Goal: Task Accomplishment & Management: Manage account settings

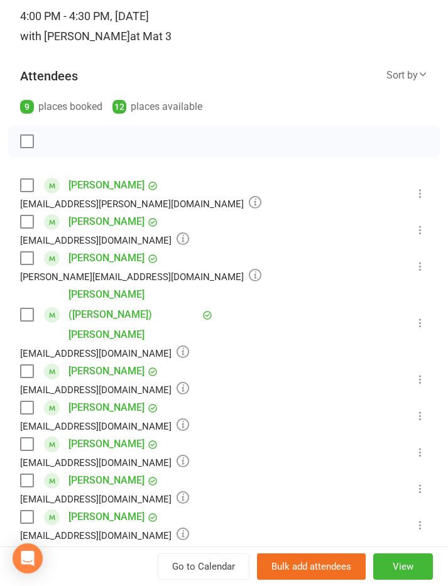
scroll to position [114, 0]
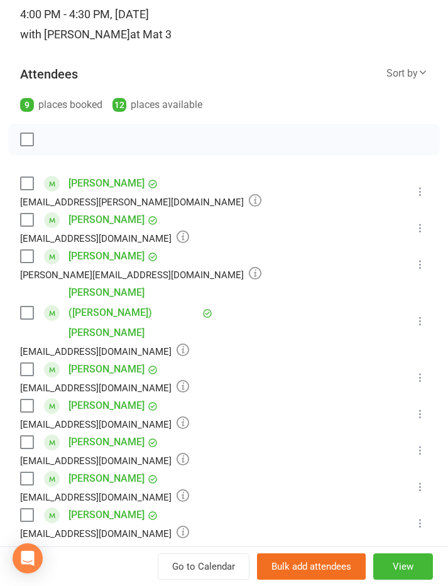
click at [24, 436] on label at bounding box center [26, 442] width 13 height 13
click at [26, 472] on label at bounding box center [26, 478] width 13 height 13
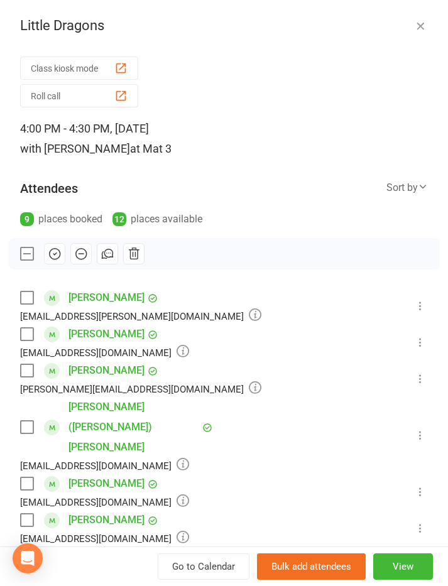
scroll to position [0, 0]
click at [58, 68] on button "Class kiosk mode" at bounding box center [79, 68] width 118 height 23
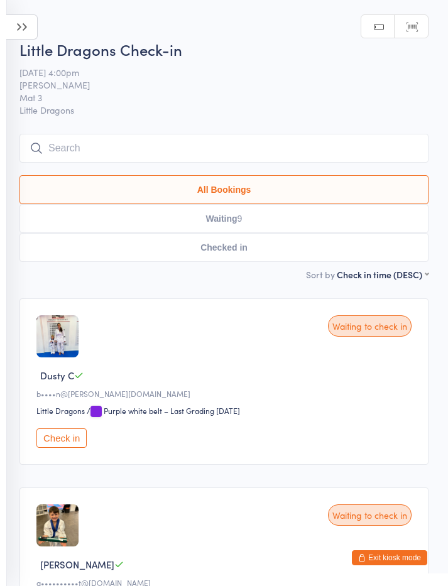
click at [406, 551] on button "Exit kiosk mode" at bounding box center [389, 557] width 75 height 15
click at [402, 554] on button "Exit kiosk mode" at bounding box center [389, 557] width 75 height 15
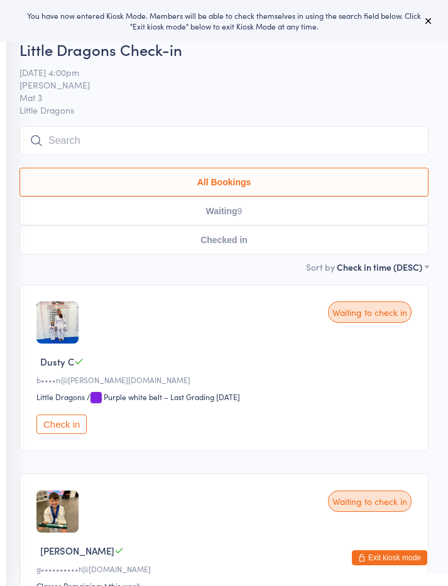
scroll to position [876, 0]
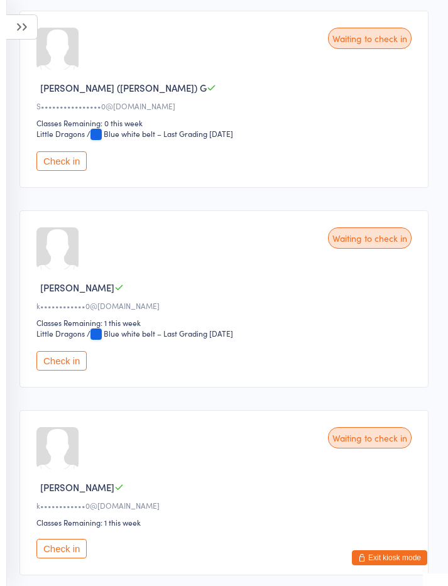
click at [22, 25] on icon at bounding box center [21, 26] width 31 height 25
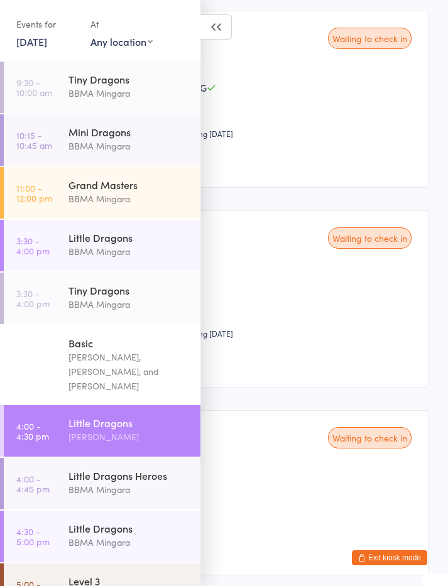
click at [34, 247] on time "3:30 - 4:00 pm" at bounding box center [32, 245] width 33 height 20
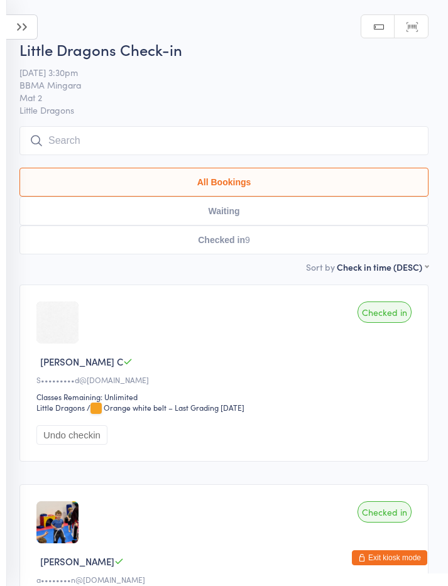
click at [17, 23] on icon at bounding box center [21, 26] width 31 height 25
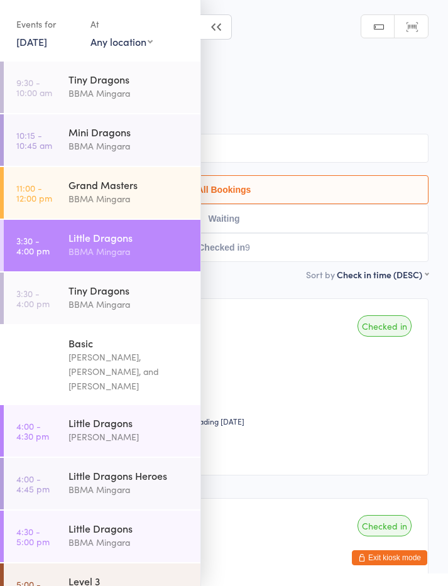
click at [67, 240] on link "3:30 - 4:00 pm Little Dragons BBMA Mingara" at bounding box center [102, 245] width 197 height 51
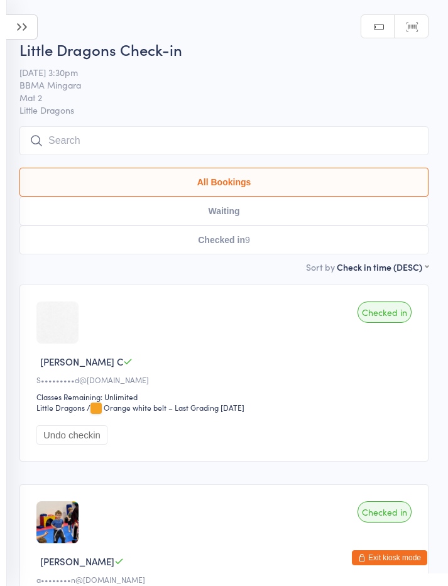
click at [18, 30] on icon at bounding box center [21, 26] width 31 height 25
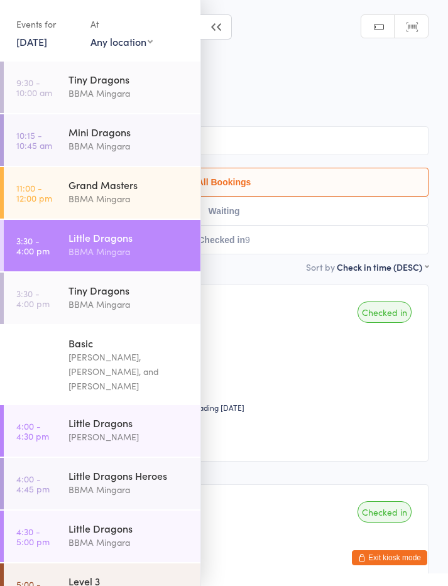
click at [78, 429] on div "[PERSON_NAME]" at bounding box center [128, 436] width 121 height 14
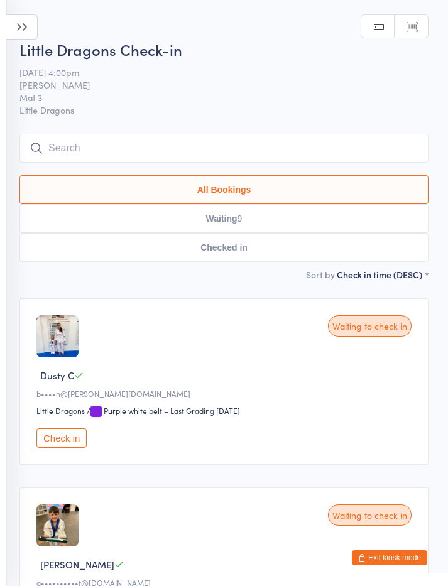
click at [404, 550] on button "Exit kiosk mode" at bounding box center [389, 557] width 75 height 15
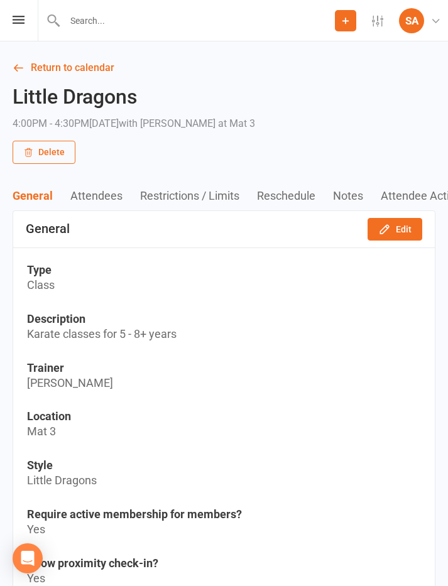
click at [24, 66] on link "Return to calendar" at bounding box center [224, 68] width 423 height 18
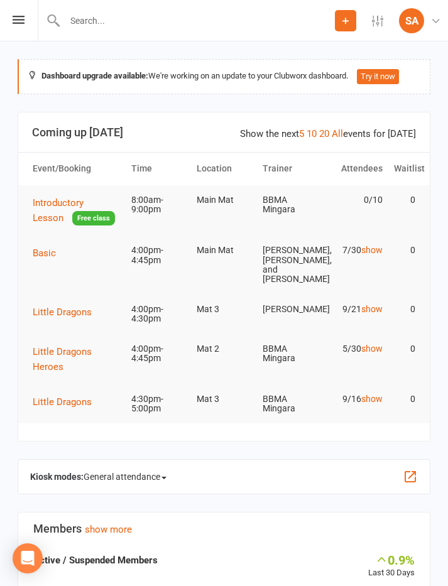
click at [72, 365] on button "Little Dragons Heroes" at bounding box center [76, 359] width 87 height 30
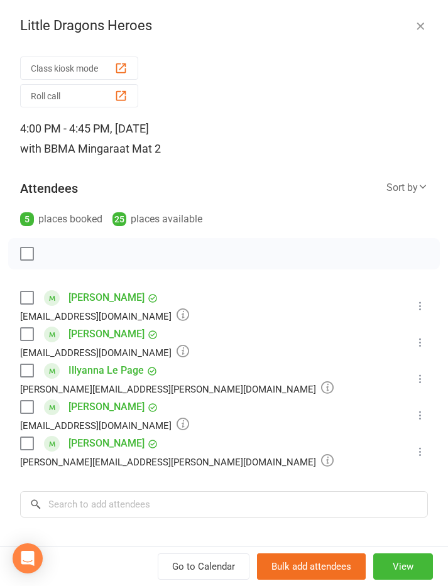
click at [31, 407] on label at bounding box center [26, 407] width 13 height 13
click at [53, 251] on icon "button" at bounding box center [55, 254] width 14 height 14
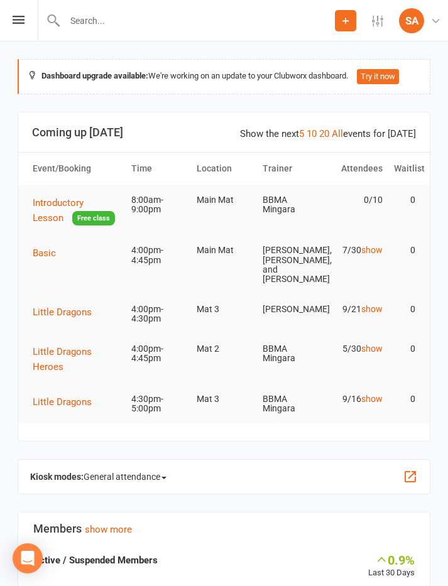
click at [17, 23] on icon at bounding box center [19, 20] width 12 height 8
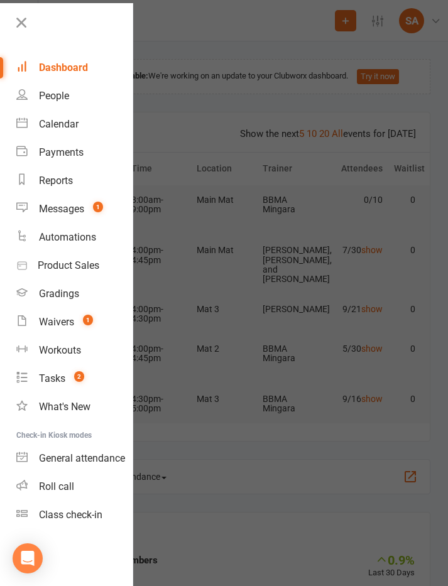
click at [69, 124] on div "Calendar" at bounding box center [59, 124] width 40 height 12
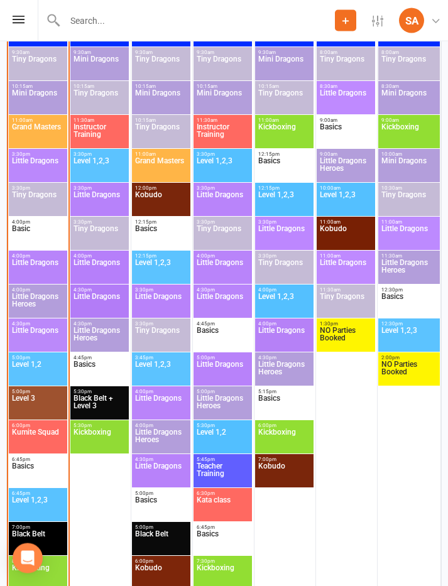
scroll to position [918, 0]
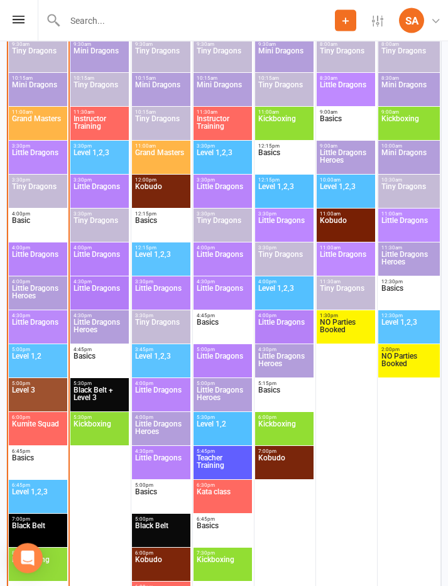
click at [49, 328] on span "Little Dragons" at bounding box center [37, 329] width 53 height 23
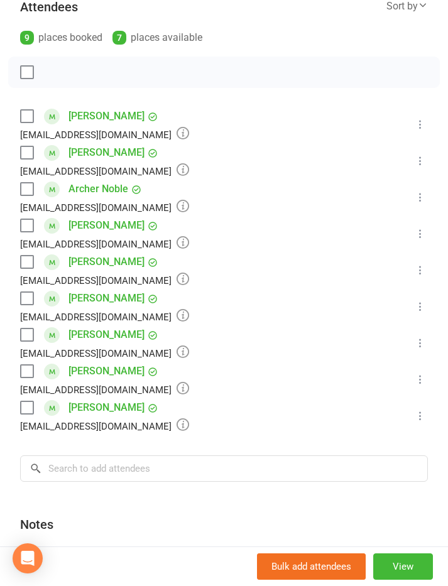
scroll to position [180, 0]
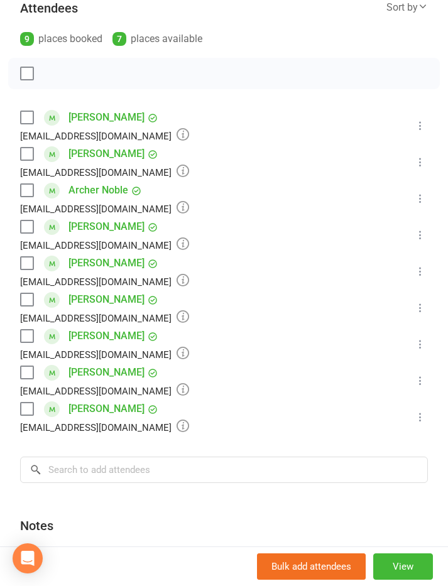
click at [26, 121] on label at bounding box center [26, 117] width 13 height 13
click at [55, 75] on icon "button" at bounding box center [55, 74] width 14 height 14
click at [30, 231] on label at bounding box center [26, 226] width 13 height 13
click at [55, 78] on icon "button" at bounding box center [55, 73] width 11 height 11
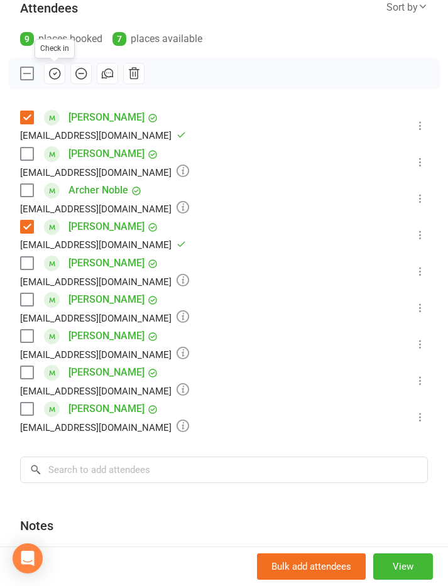
click at [28, 158] on label at bounding box center [26, 154] width 13 height 13
click at [53, 77] on icon "button" at bounding box center [55, 74] width 14 height 14
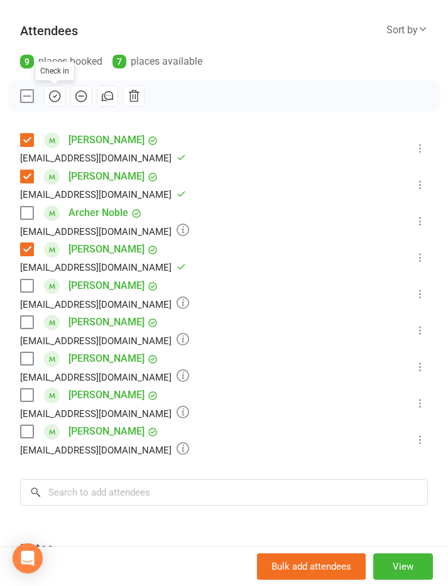
scroll to position [157, 0]
click at [28, 362] on label at bounding box center [26, 359] width 13 height 13
click at [53, 97] on icon "button" at bounding box center [55, 97] width 14 height 14
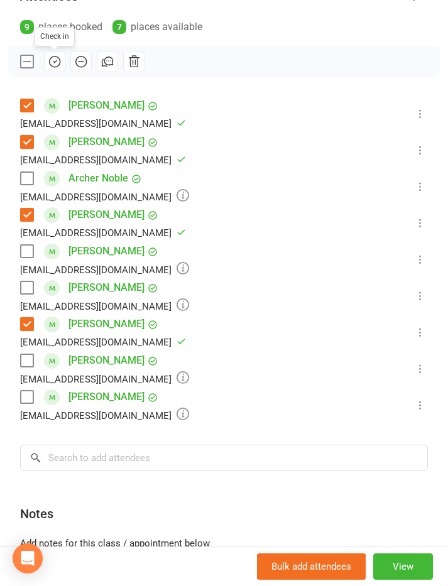
scroll to position [190, 0]
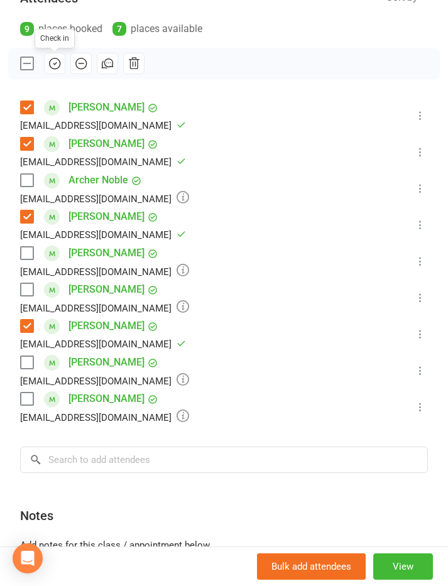
click at [24, 255] on label at bounding box center [26, 253] width 13 height 13
click at [53, 67] on icon "button" at bounding box center [55, 64] width 14 height 14
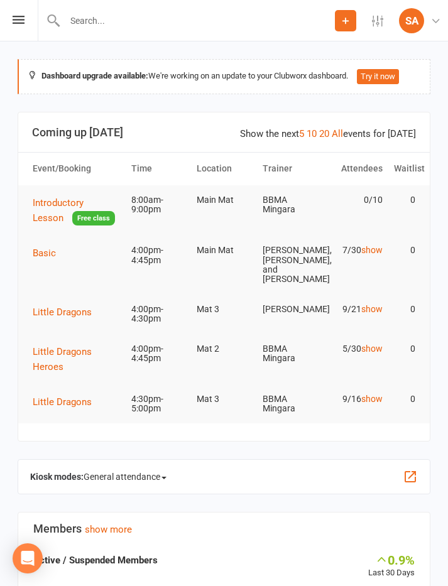
click at [16, 18] on icon at bounding box center [19, 20] width 12 height 8
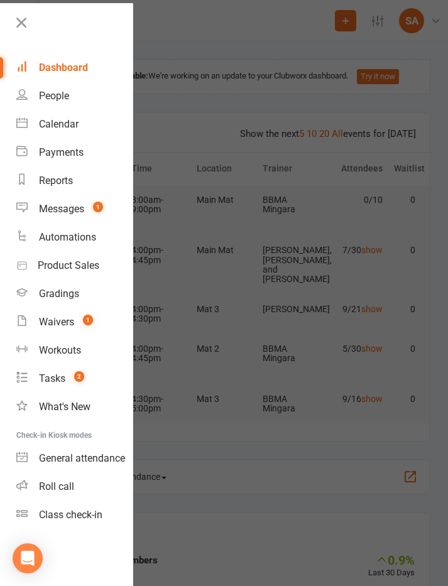
click at [77, 123] on div "Calendar" at bounding box center [59, 124] width 40 height 12
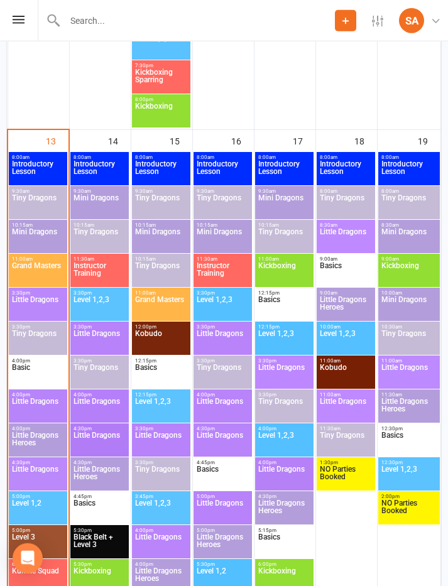
scroll to position [770, 0]
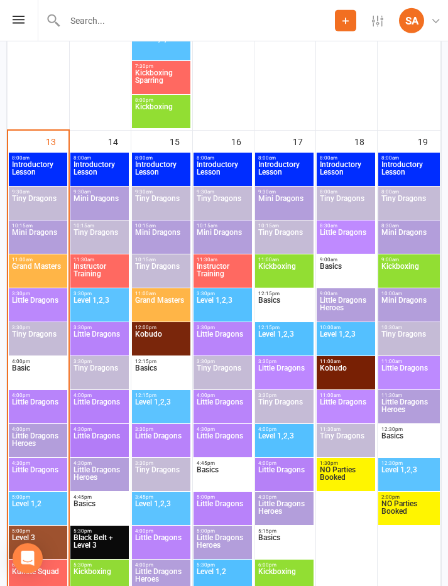
click at [50, 402] on span "Little Dragons" at bounding box center [37, 409] width 53 height 23
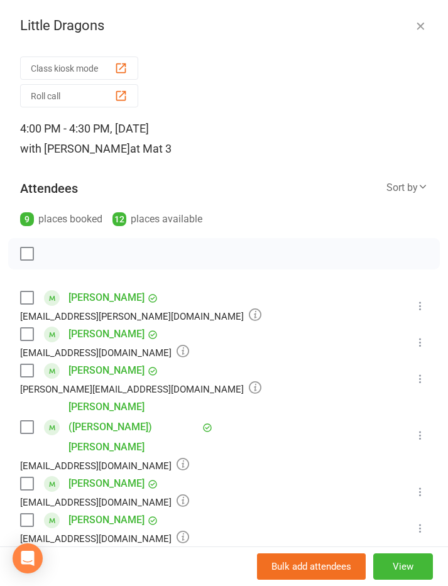
scroll to position [806, 0]
click at [30, 329] on label at bounding box center [26, 334] width 13 height 13
click at [27, 477] on label at bounding box center [26, 483] width 13 height 13
click at [26, 514] on label at bounding box center [26, 520] width 13 height 13
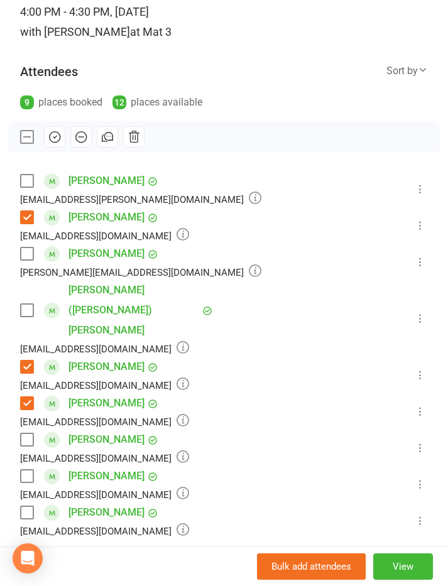
scroll to position [118, 0]
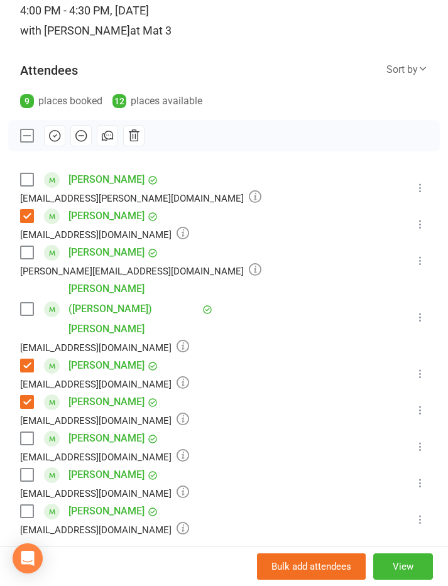
click at [26, 505] on label at bounding box center [26, 511] width 13 height 13
click at [51, 132] on icon "button" at bounding box center [55, 136] width 11 height 11
click at [30, 303] on label at bounding box center [26, 309] width 13 height 13
click at [56, 135] on icon "button" at bounding box center [56, 135] width 2 height 2
click at [27, 182] on label at bounding box center [26, 179] width 13 height 13
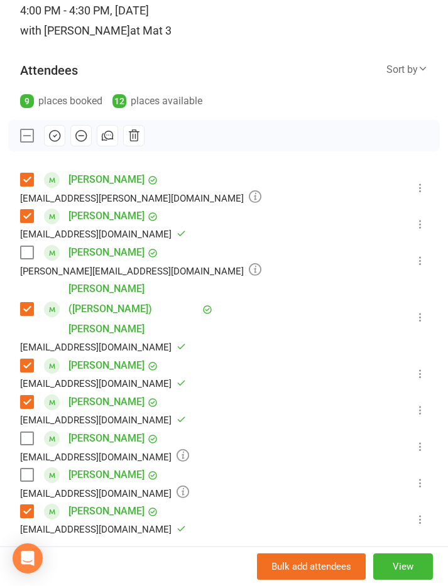
click at [55, 134] on icon "button" at bounding box center [55, 136] width 14 height 14
click at [28, 468] on label at bounding box center [26, 474] width 13 height 13
click at [55, 136] on icon "button" at bounding box center [55, 136] width 14 height 14
click at [51, 138] on icon "button" at bounding box center [55, 136] width 14 height 14
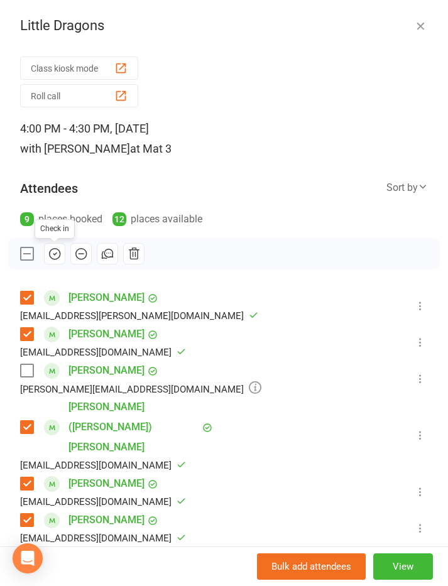
scroll to position [0, 0]
